Goal: Information Seeking & Learning: Understand process/instructions

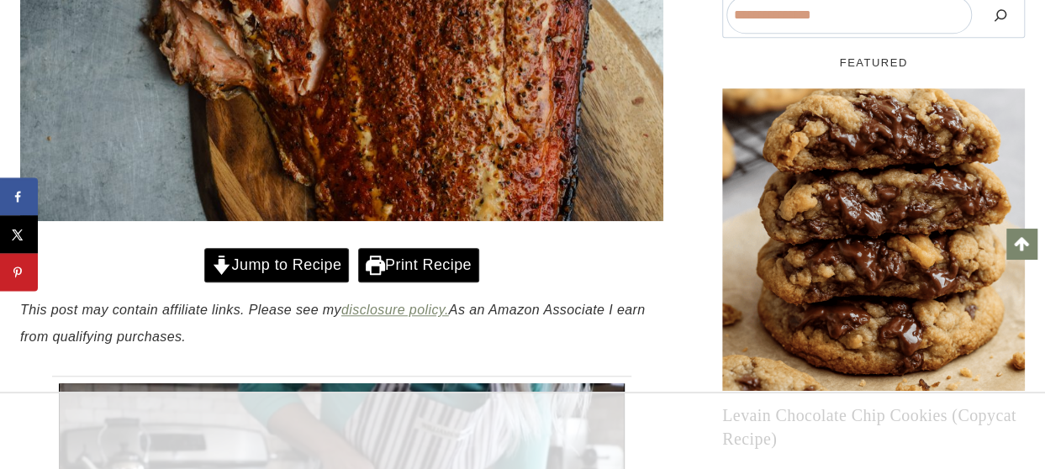
click at [290, 268] on link "Jump to Recipe" at bounding box center [276, 265] width 145 height 34
